Goal: Information Seeking & Learning: Get advice/opinions

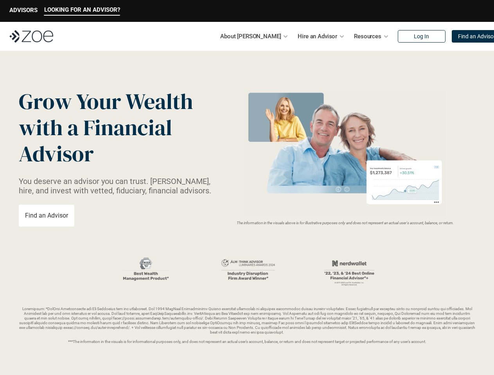
click at [247, 188] on img at bounding box center [345, 152] width 208 height 127
click at [82, 11] on p "LOOKING FOR AN ADVISOR?" at bounding box center [82, 9] width 76 height 7
click at [23, 11] on p "ADVISORS" at bounding box center [23, 10] width 28 height 7
